Goal: Transaction & Acquisition: Purchase product/service

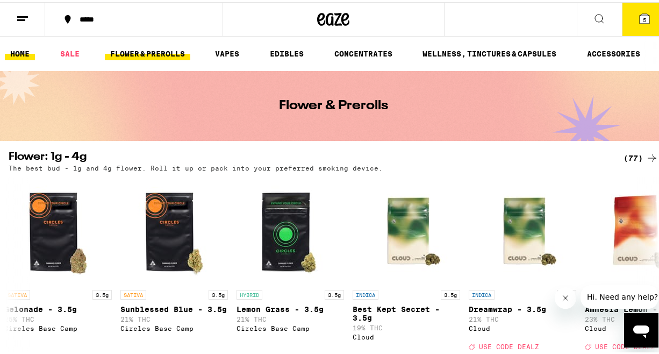
click at [15, 48] on link "HOME" at bounding box center [20, 51] width 30 height 13
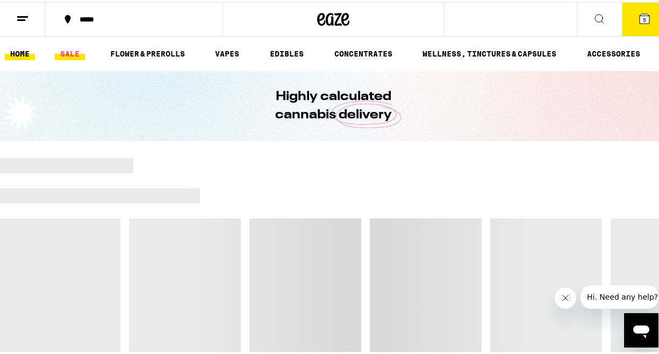
click at [75, 58] on link "SALE" at bounding box center [70, 51] width 30 height 13
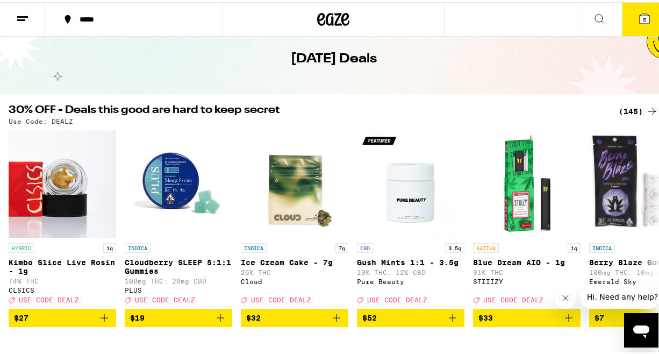
scroll to position [47, 0]
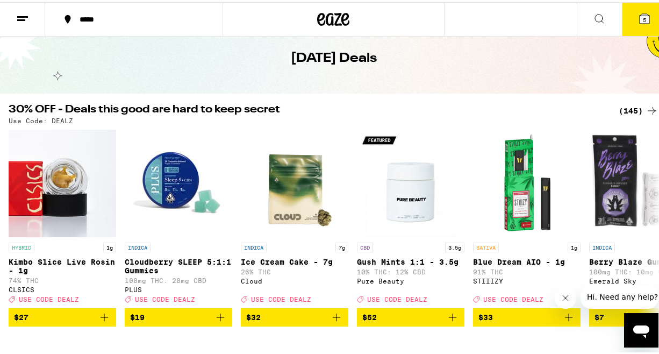
click at [647, 108] on icon at bounding box center [652, 108] width 13 height 13
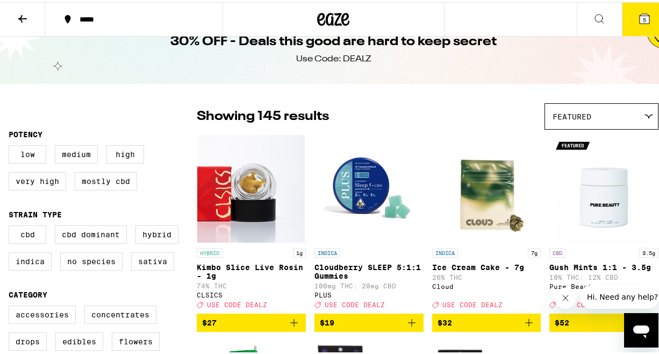
scroll to position [24, 0]
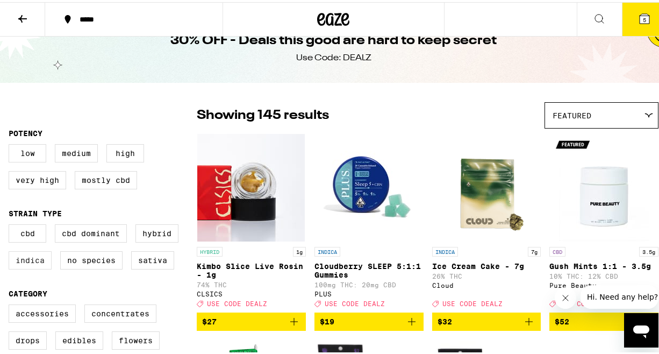
click at [32, 266] on label "Indica" at bounding box center [30, 258] width 43 height 18
click at [11, 224] on input "Indica" at bounding box center [11, 224] width 1 height 1
checkbox input "true"
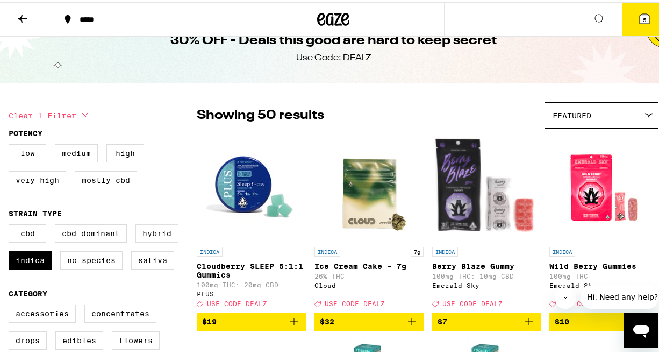
click at [168, 240] on label "Hybrid" at bounding box center [156, 231] width 43 height 18
click at [11, 224] on input "Hybrid" at bounding box center [11, 224] width 1 height 1
checkbox input "true"
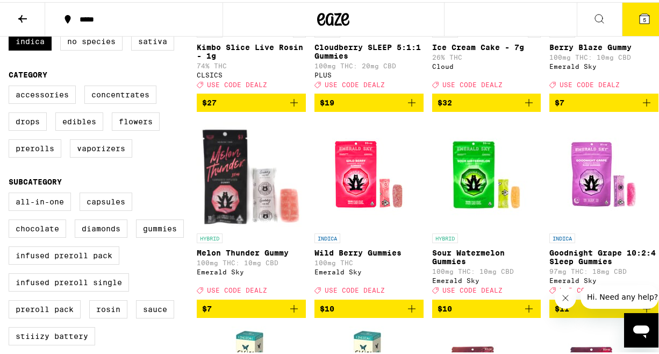
scroll to position [244, 0]
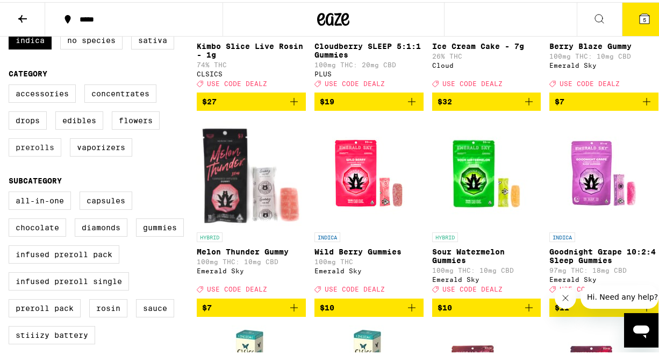
click at [41, 154] on label "Prerolls" at bounding box center [35, 145] width 53 height 18
click at [11, 84] on input "Prerolls" at bounding box center [11, 84] width 1 height 1
checkbox input "true"
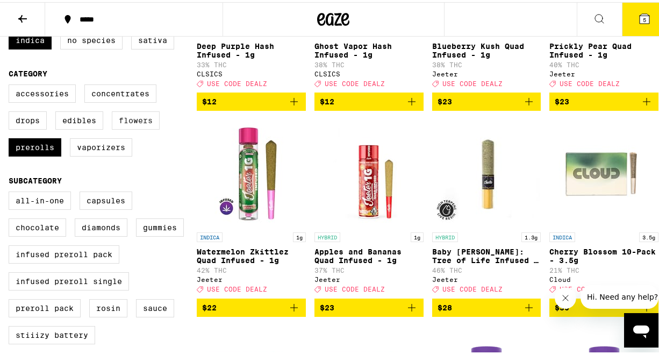
click at [132, 127] on label "Flowers" at bounding box center [136, 118] width 48 height 18
click at [11, 84] on input "Flowers" at bounding box center [11, 84] width 1 height 1
checkbox input "true"
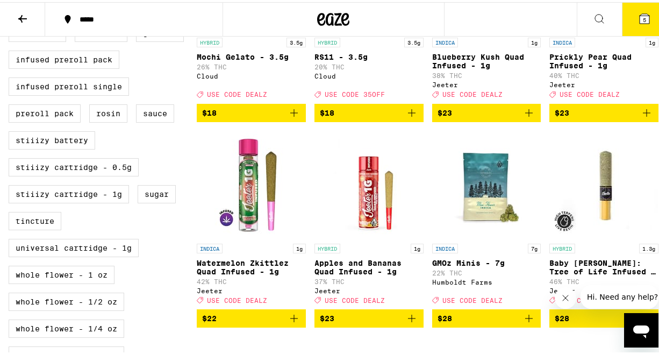
scroll to position [549, 0]
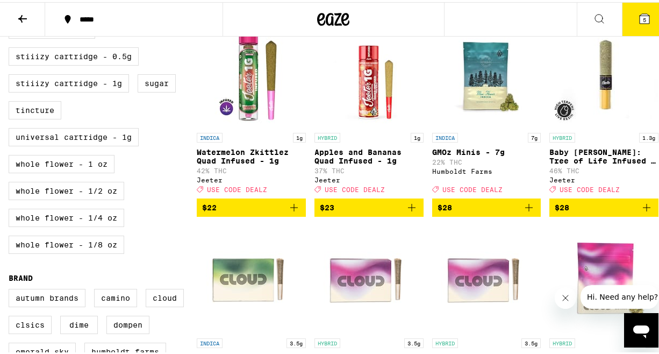
click at [290, 212] on icon "Add to bag" at bounding box center [294, 205] width 13 height 13
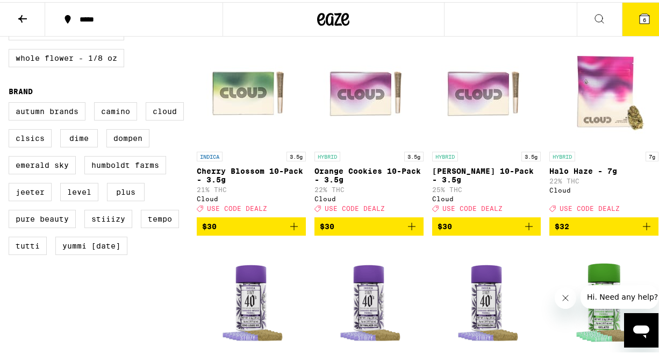
scroll to position [738, 0]
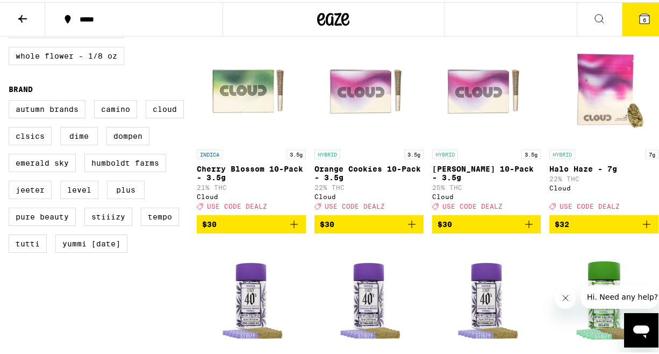
click at [291, 228] on icon "Add to bag" at bounding box center [294, 222] width 13 height 13
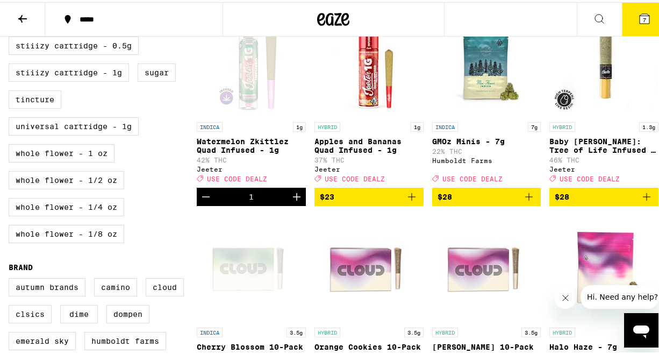
scroll to position [332, 0]
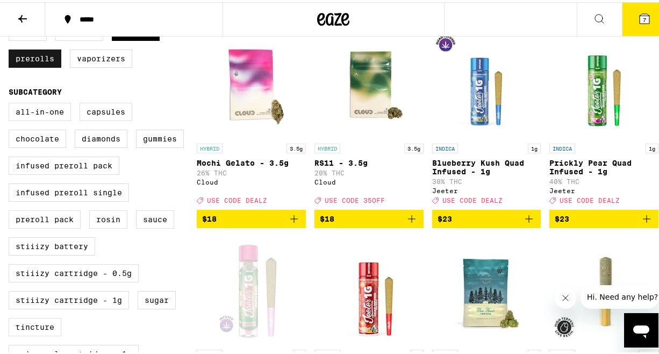
click at [53, 66] on label "Prerolls" at bounding box center [35, 56] width 53 height 18
checkbox input "false"
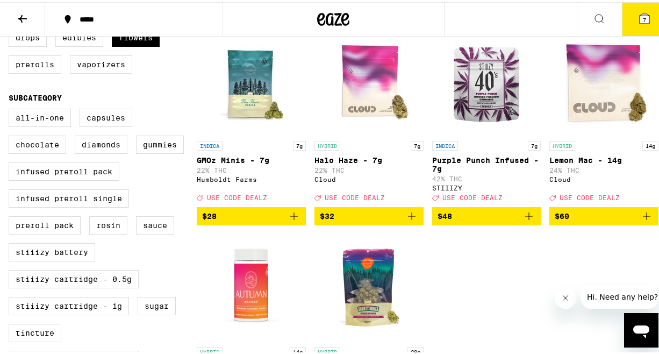
scroll to position [327, 0]
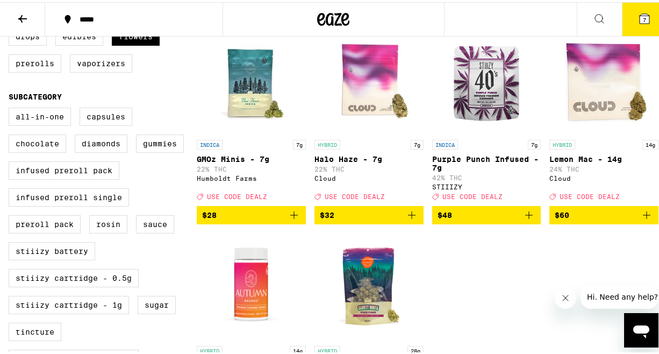
click at [525, 219] on icon "Add to bag" at bounding box center [529, 212] width 13 height 13
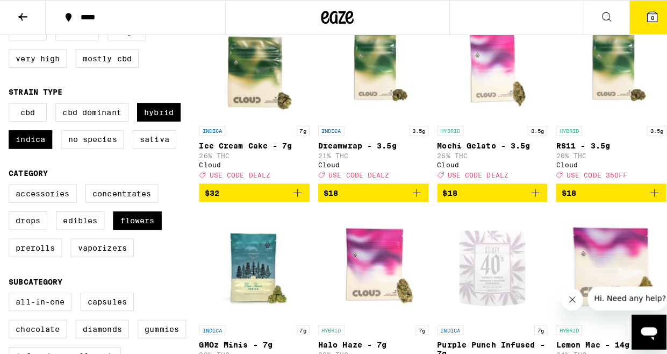
scroll to position [68, 0]
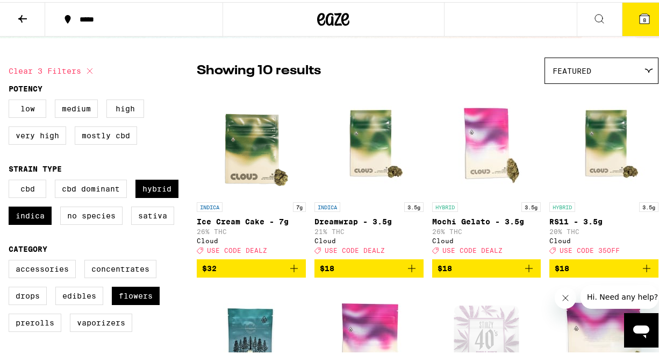
click at [525, 270] on icon "Add to bag" at bounding box center [529, 266] width 8 height 8
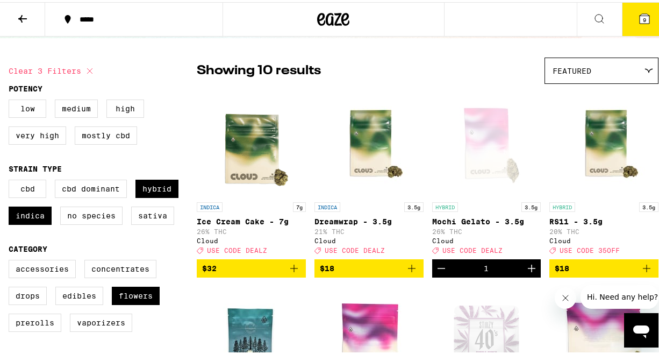
click at [641, 16] on icon at bounding box center [644, 16] width 13 height 13
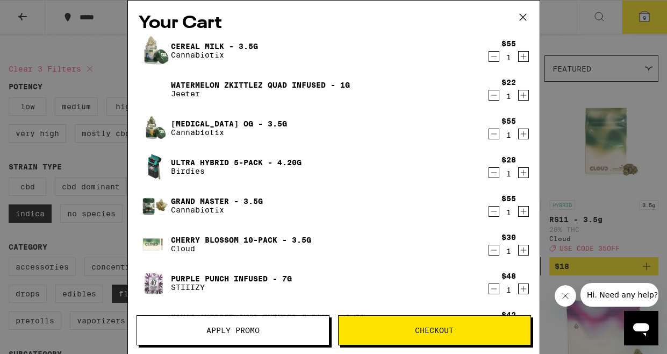
click at [491, 56] on icon "Decrement" at bounding box center [494, 56] width 6 height 0
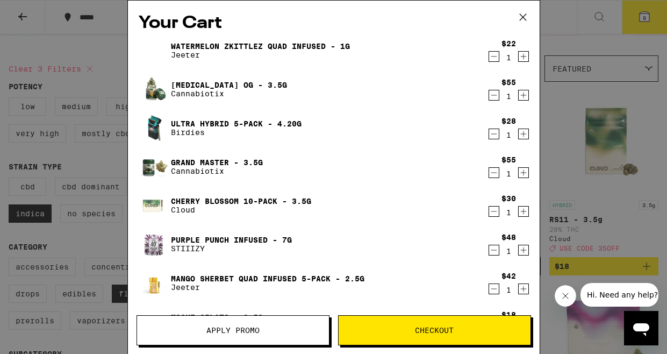
click at [489, 138] on icon "Decrement" at bounding box center [494, 133] width 10 height 13
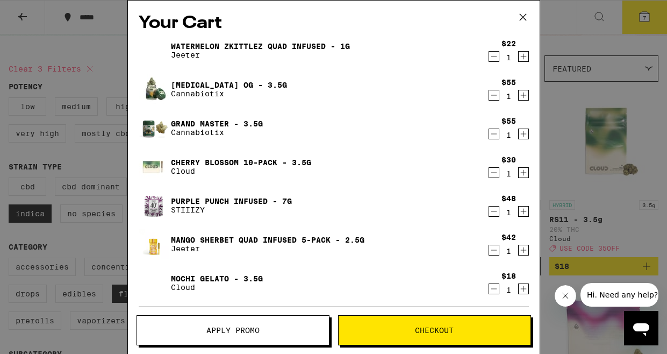
click at [489, 138] on icon "Decrement" at bounding box center [494, 133] width 10 height 13
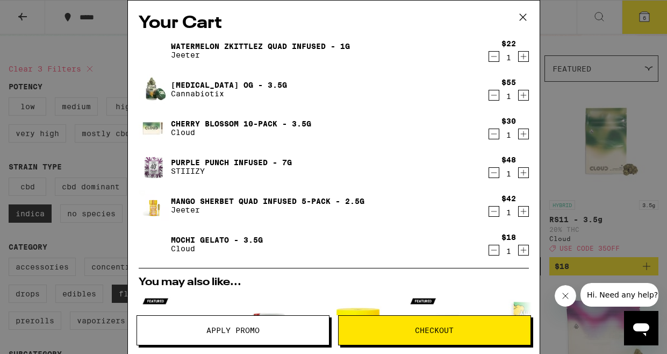
click at [489, 209] on icon "Decrement" at bounding box center [494, 211] width 10 height 13
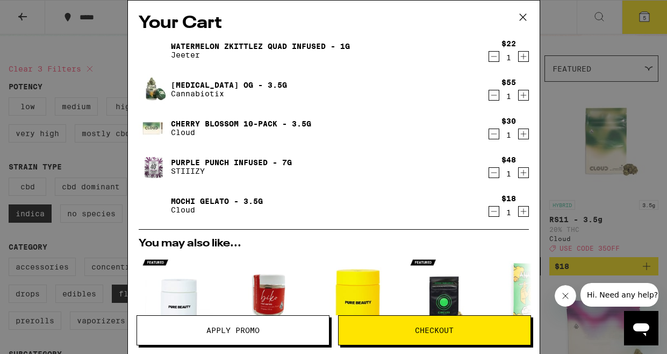
click at [416, 326] on span "Checkout" at bounding box center [434, 330] width 39 height 8
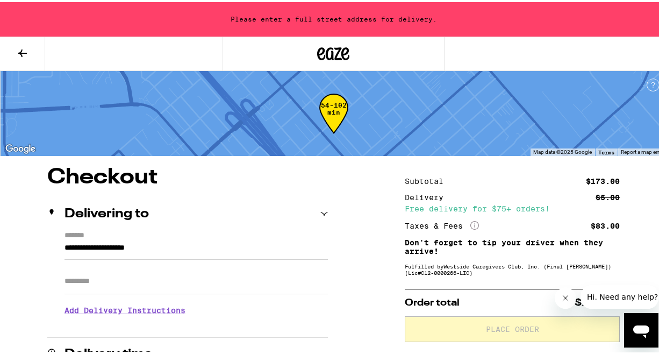
click at [180, 247] on input "**********" at bounding box center [196, 248] width 263 height 18
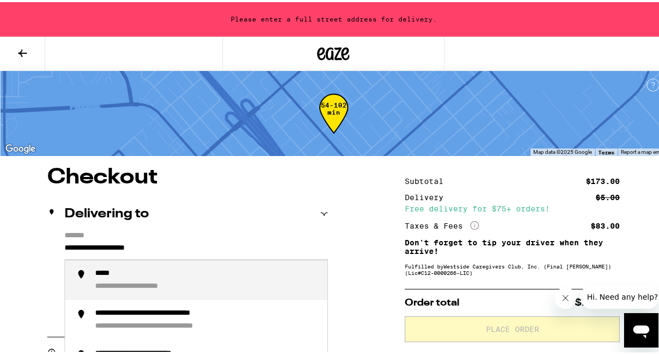
drag, startPoint x: 181, startPoint y: 246, endPoint x: 55, endPoint y: 241, distance: 125.4
click at [55, 241] on div "**********" at bounding box center [187, 275] width 281 height 93
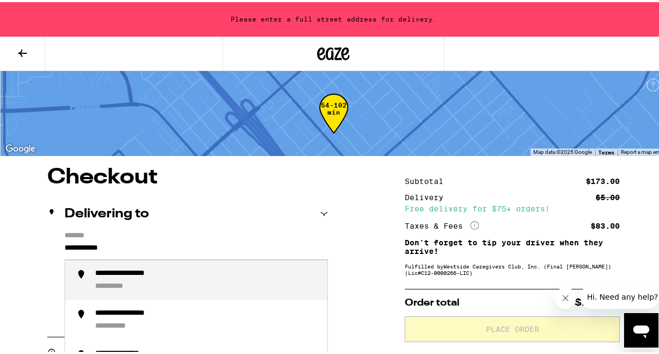
click at [154, 273] on div "**********" at bounding box center [139, 272] width 88 height 10
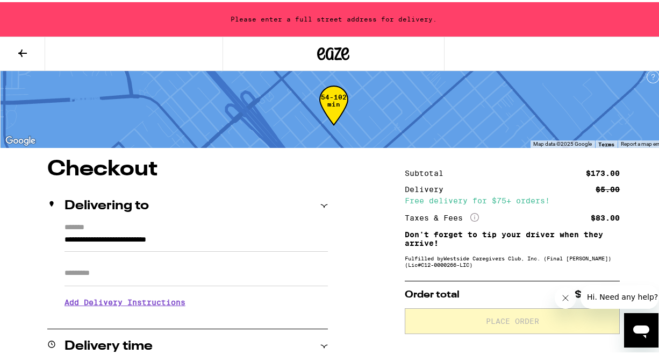
type input "**********"
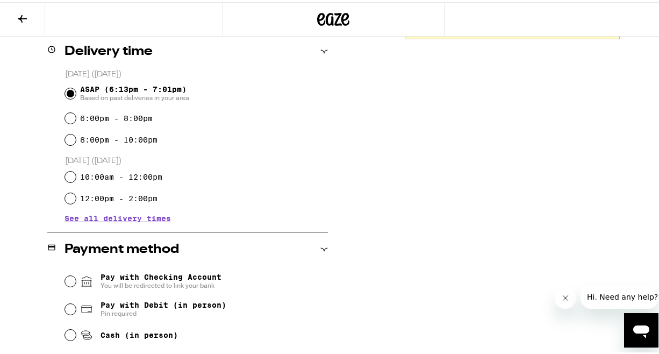
scroll to position [283, 0]
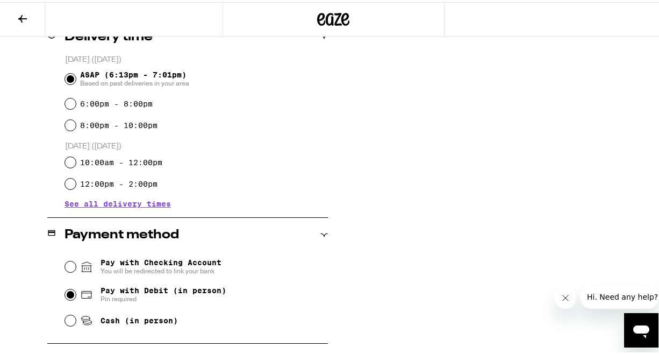
click at [72, 293] on input "Pay with Debit (in person) Pin required" at bounding box center [70, 292] width 11 height 11
radio input "true"
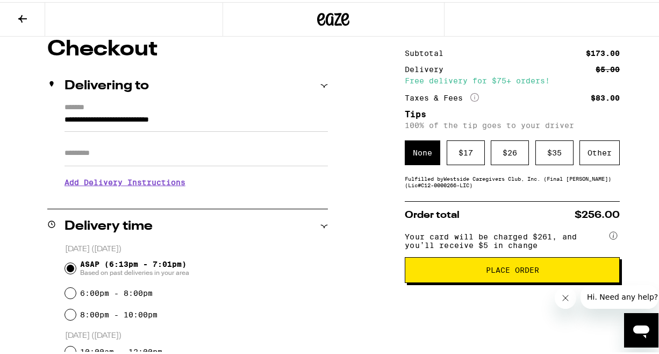
scroll to position [122, 0]
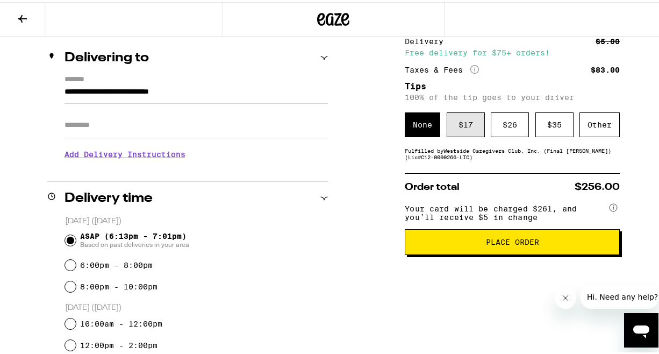
click at [459, 125] on div "$ 17" at bounding box center [466, 122] width 38 height 25
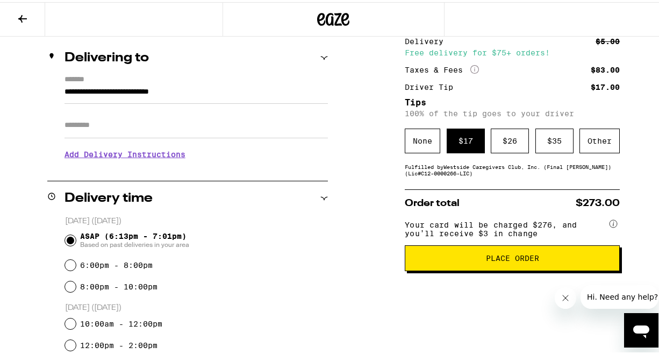
click at [479, 260] on span "Place Order" at bounding box center [512, 256] width 197 height 8
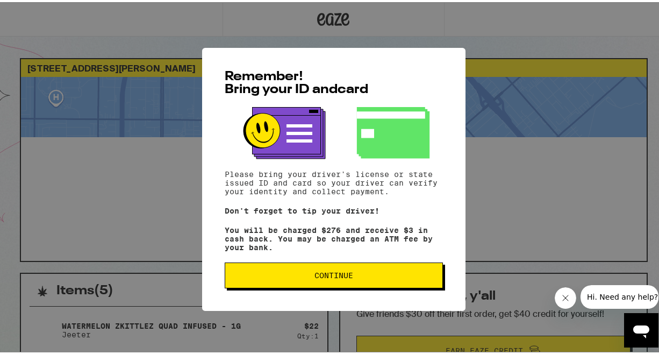
click at [401, 275] on span "Continue" at bounding box center [334, 273] width 200 height 8
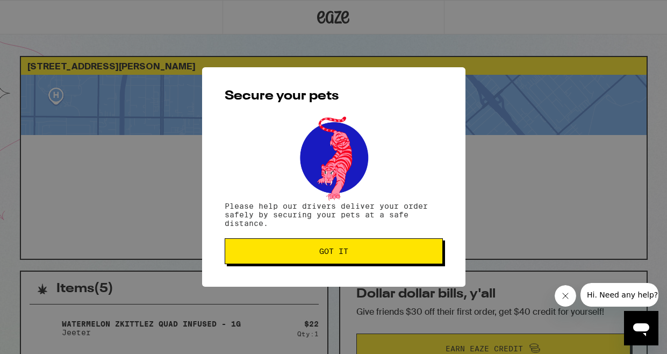
click at [324, 252] on span "Got it" at bounding box center [333, 251] width 29 height 8
